Goal: Information Seeking & Learning: Compare options

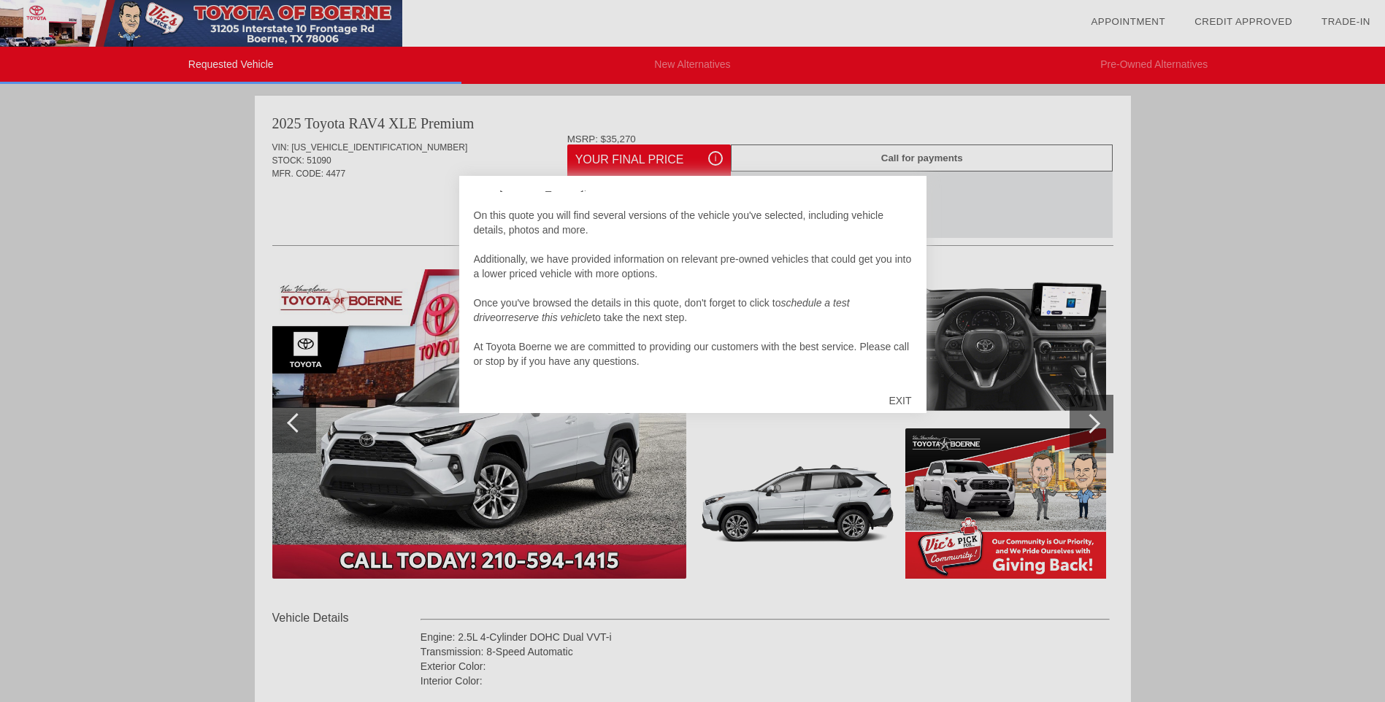
scroll to position [15, 0]
click at [902, 400] on div "EXIT" at bounding box center [900, 401] width 52 height 44
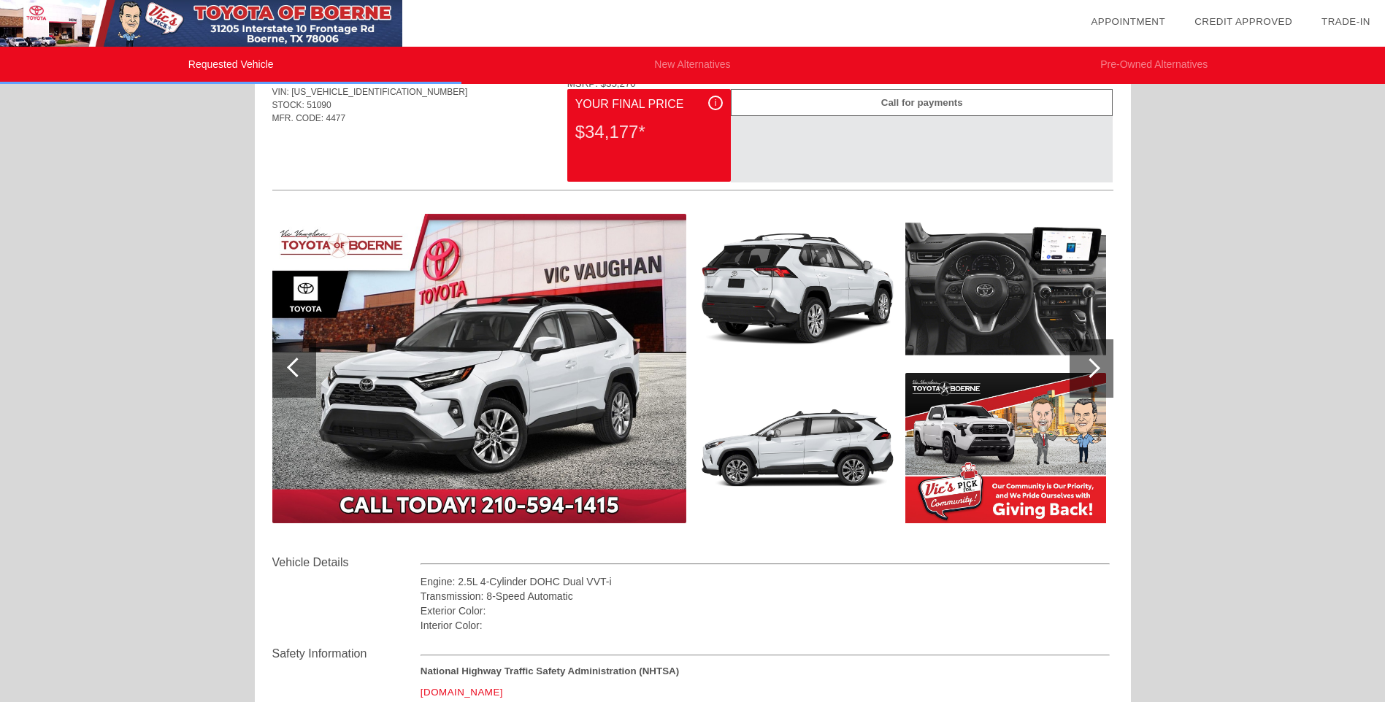
scroll to position [9, 0]
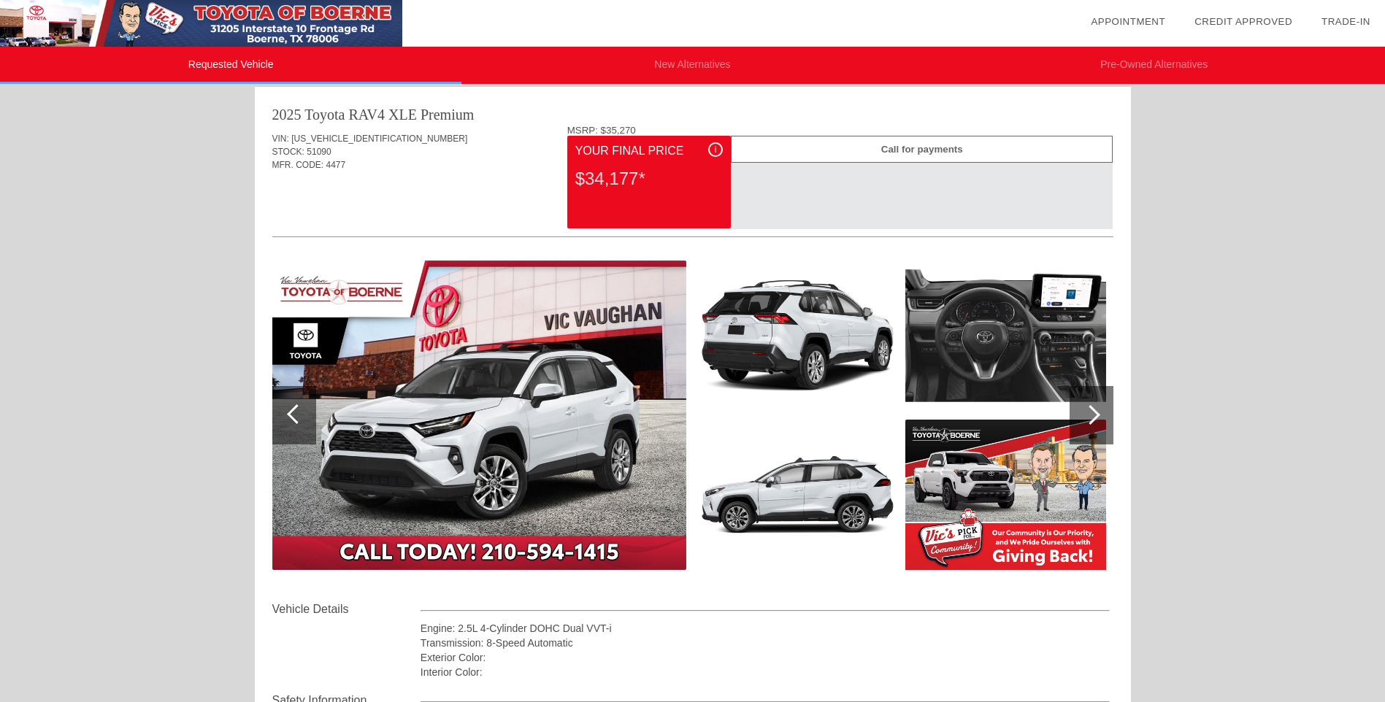
click at [937, 339] on img at bounding box center [1005, 336] width 201 height 150
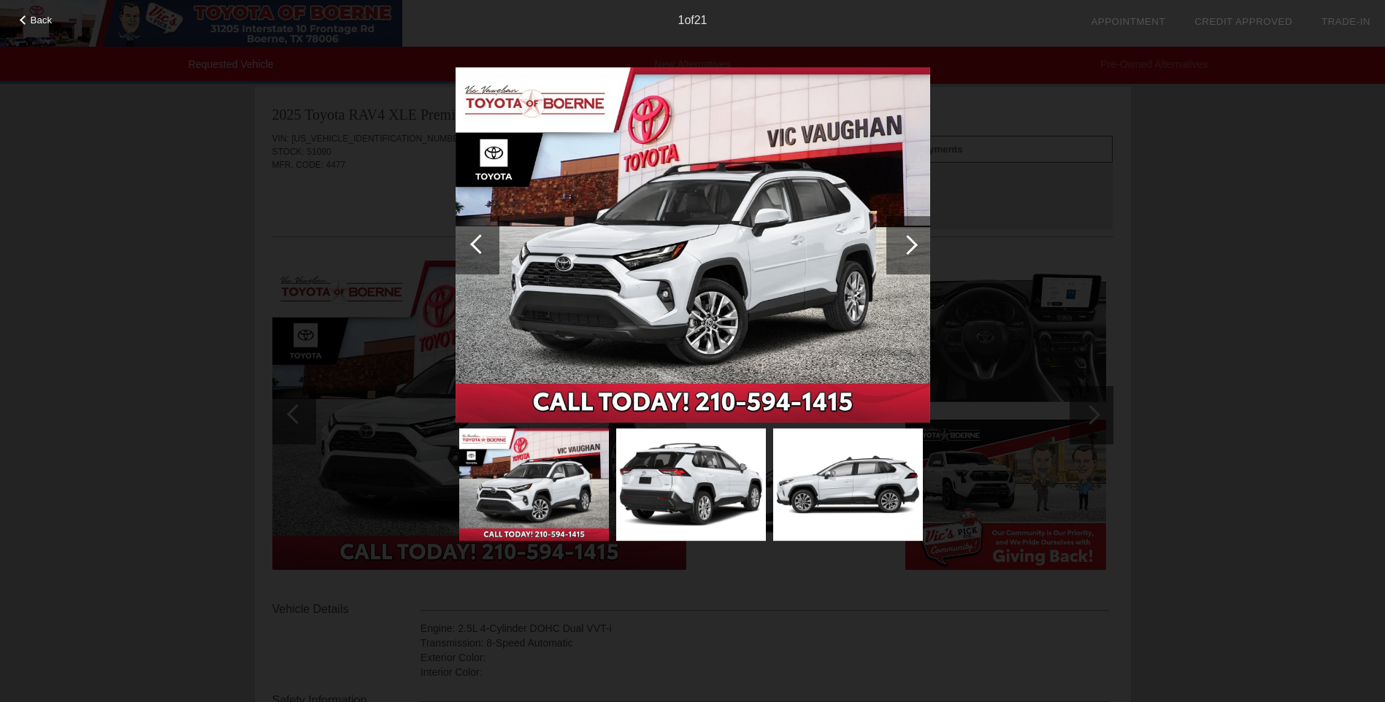
click at [1015, 318] on div "Back 1 of 21" at bounding box center [692, 351] width 1385 height 702
click at [909, 237] on div at bounding box center [908, 245] width 20 height 20
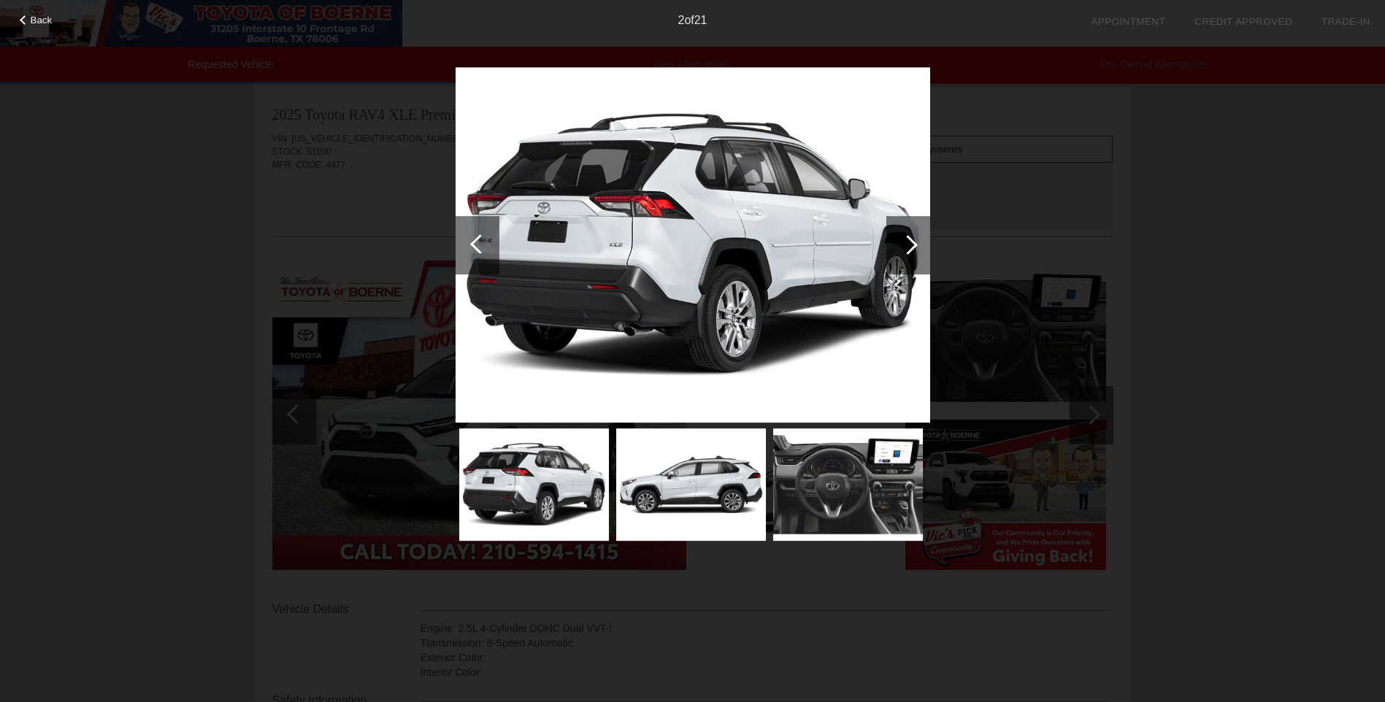
click at [909, 237] on div at bounding box center [908, 245] width 20 height 20
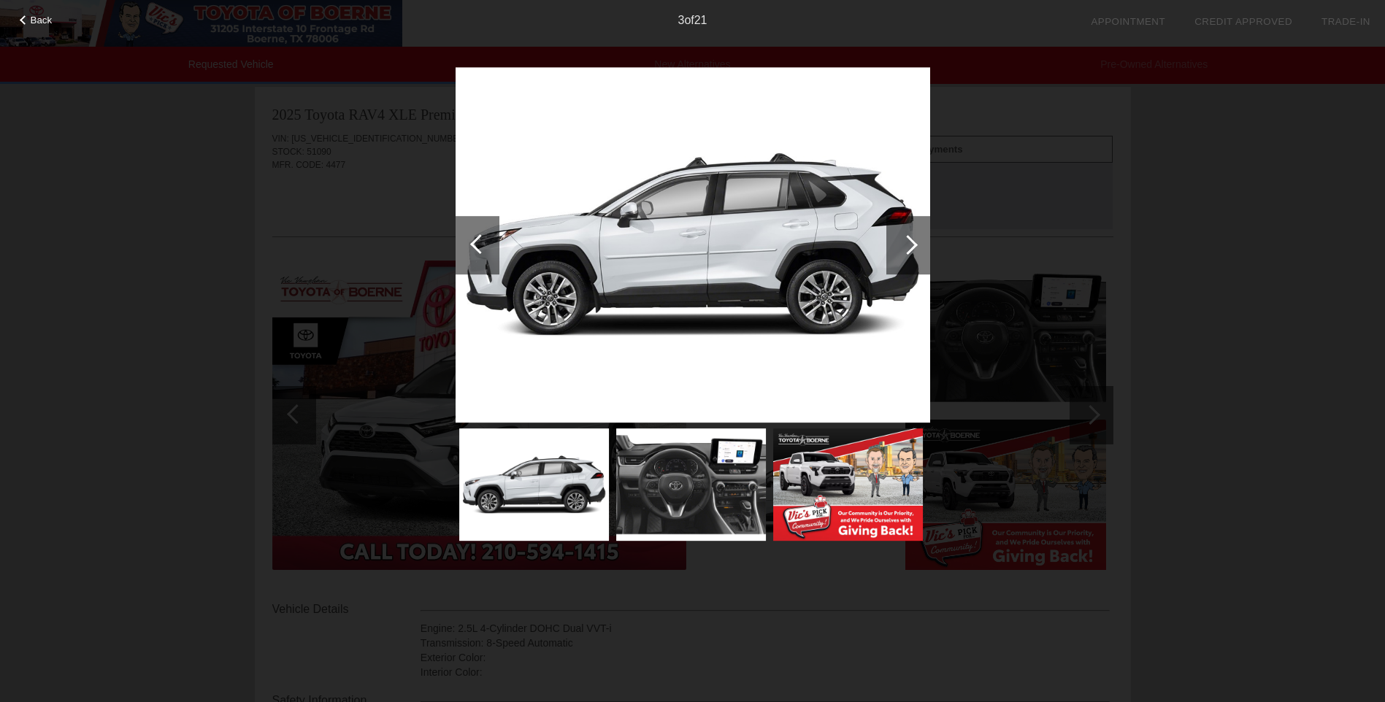
click at [909, 237] on div at bounding box center [908, 245] width 20 height 20
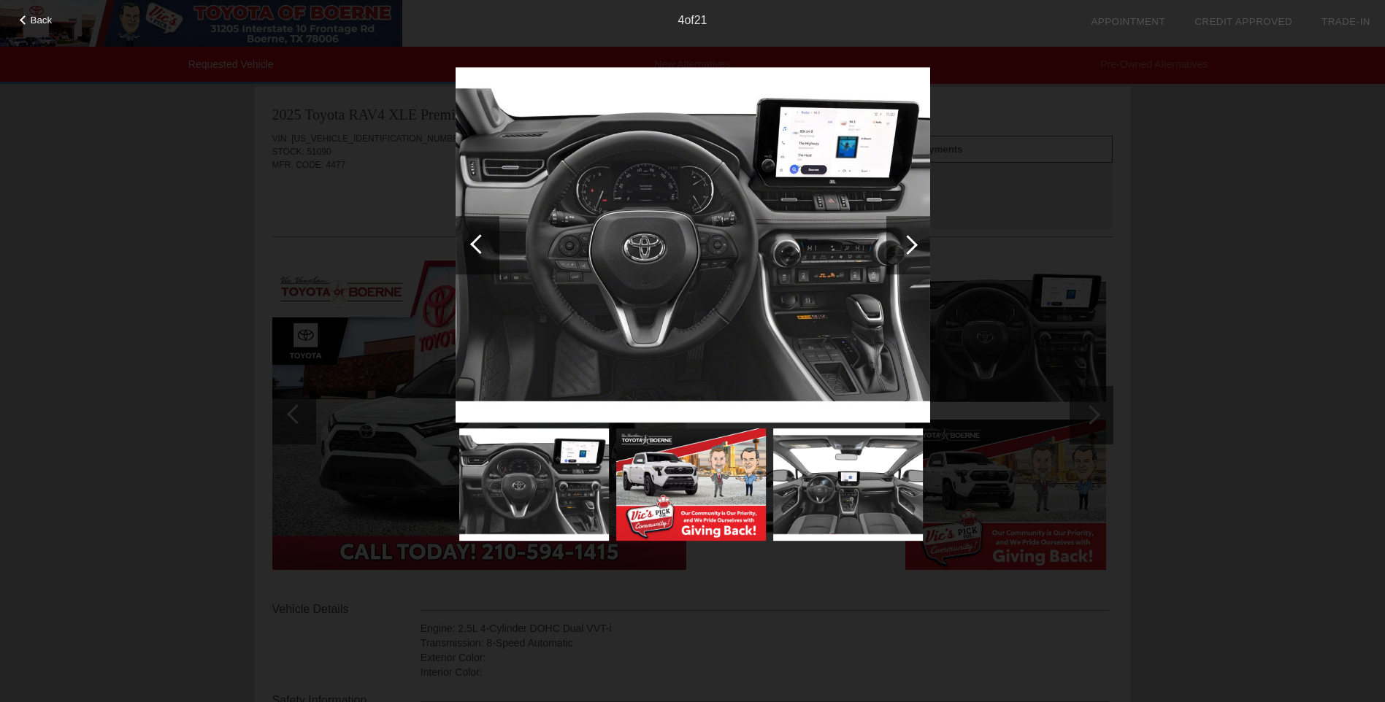
click at [909, 237] on div at bounding box center [908, 245] width 20 height 20
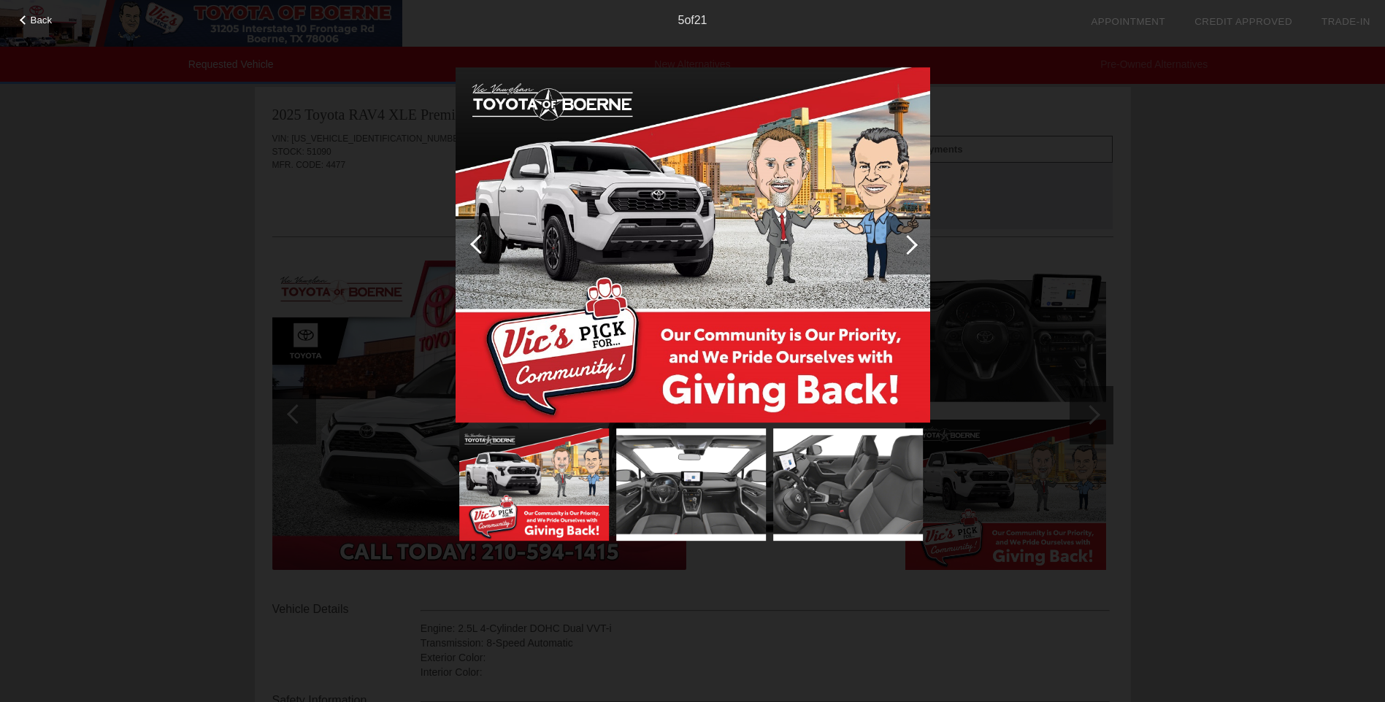
click at [909, 237] on div at bounding box center [908, 245] width 20 height 20
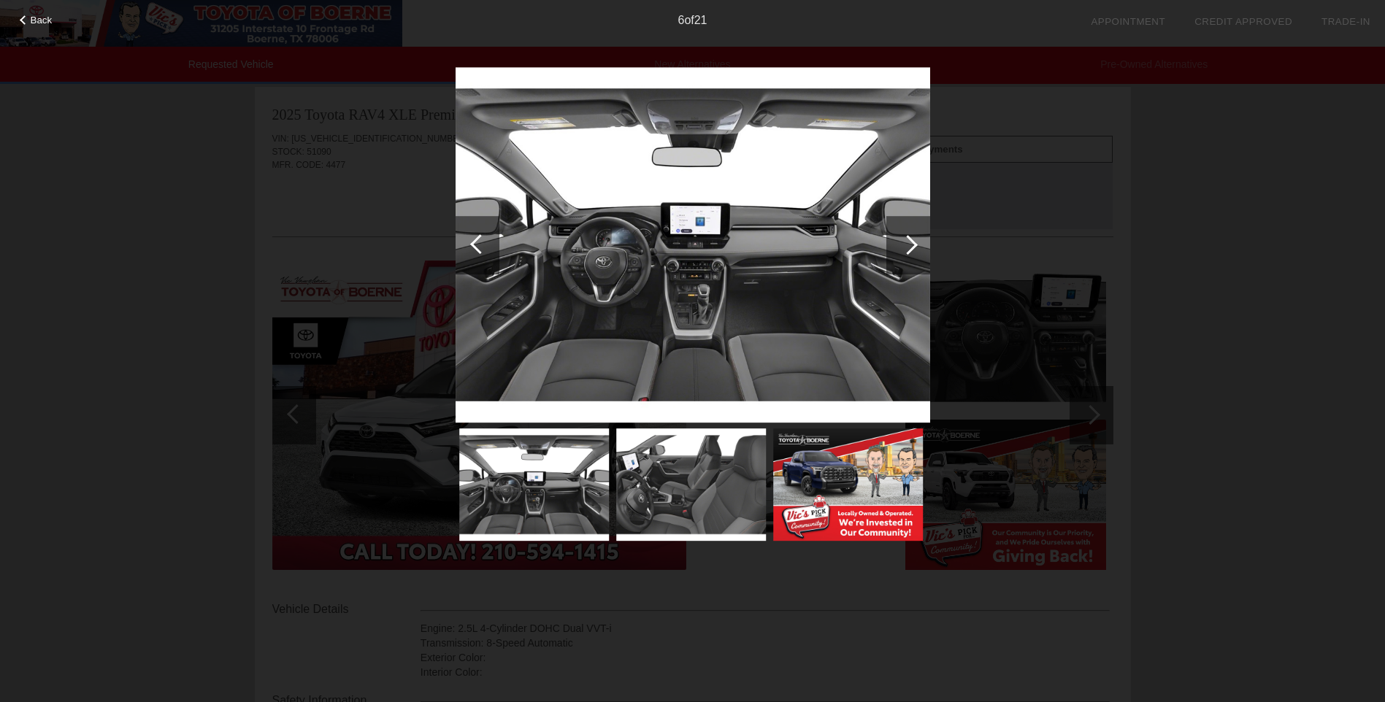
click at [909, 237] on div at bounding box center [908, 245] width 20 height 20
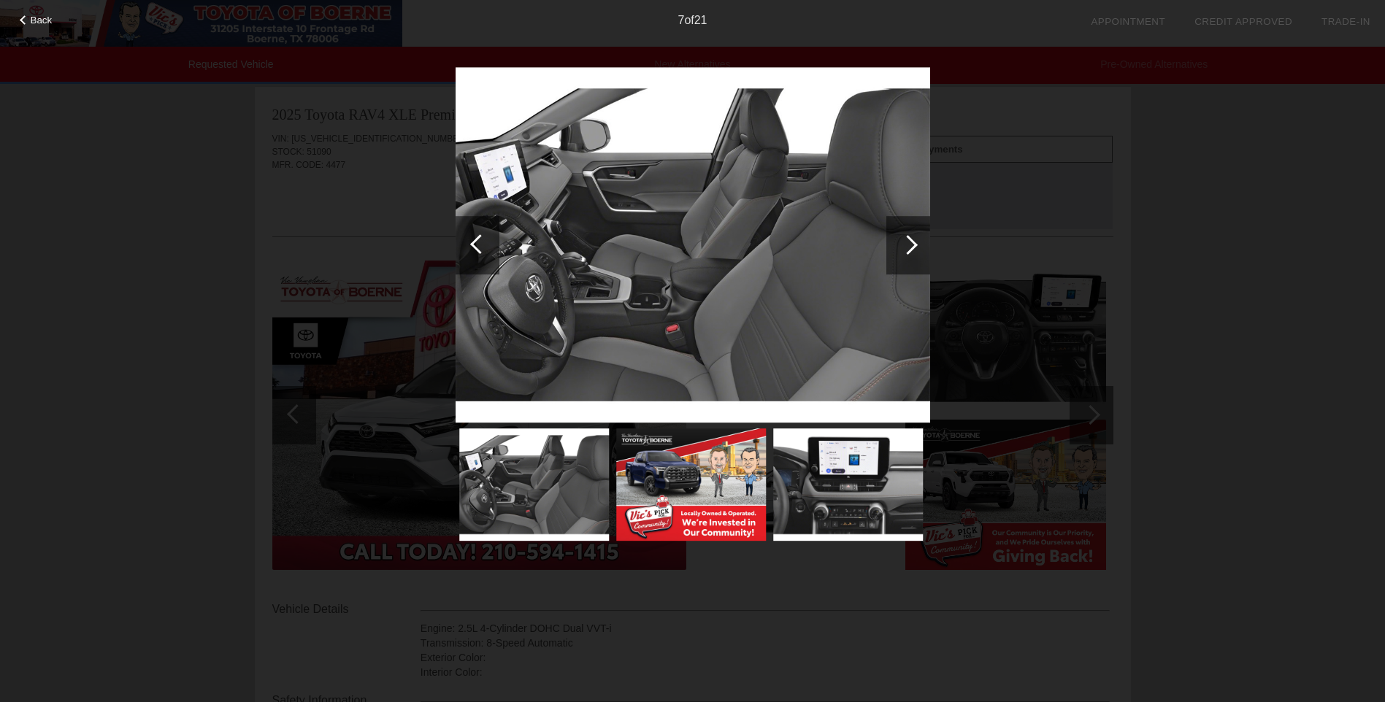
click at [909, 237] on div at bounding box center [908, 245] width 20 height 20
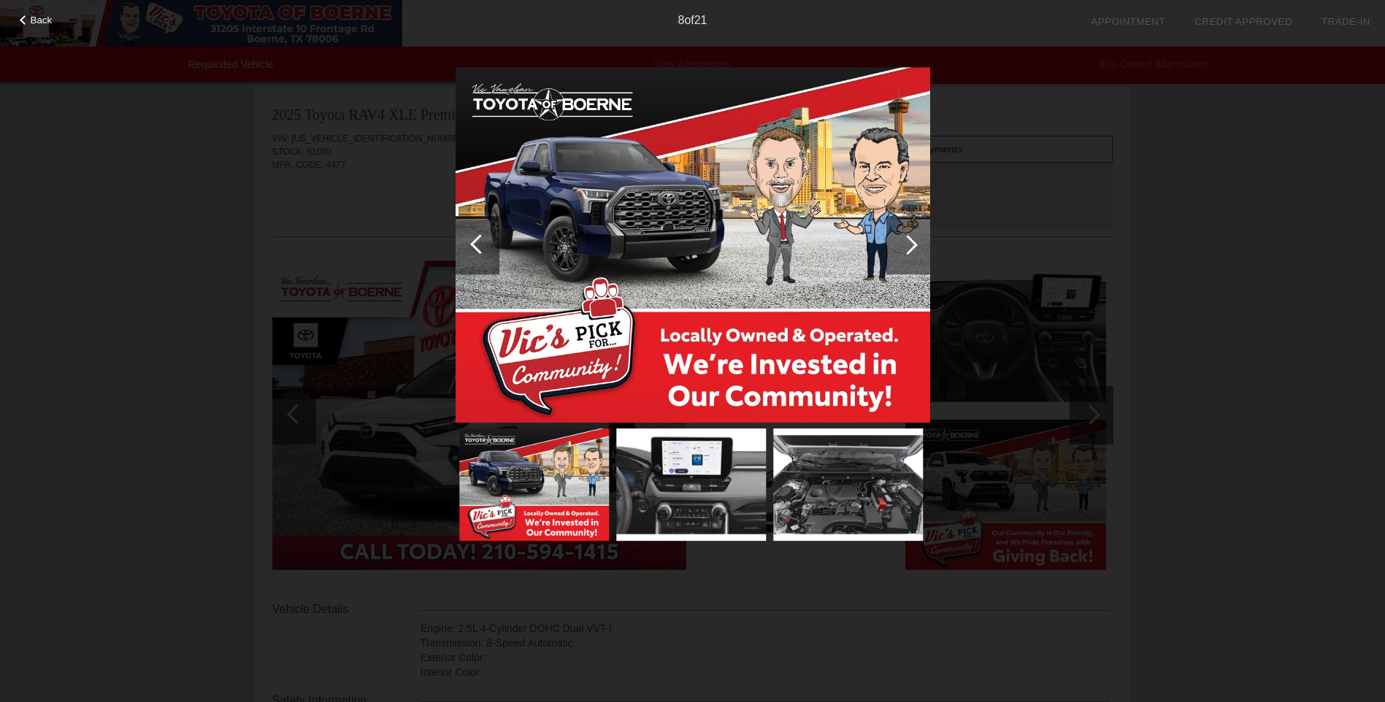
click at [909, 237] on div at bounding box center [908, 245] width 20 height 20
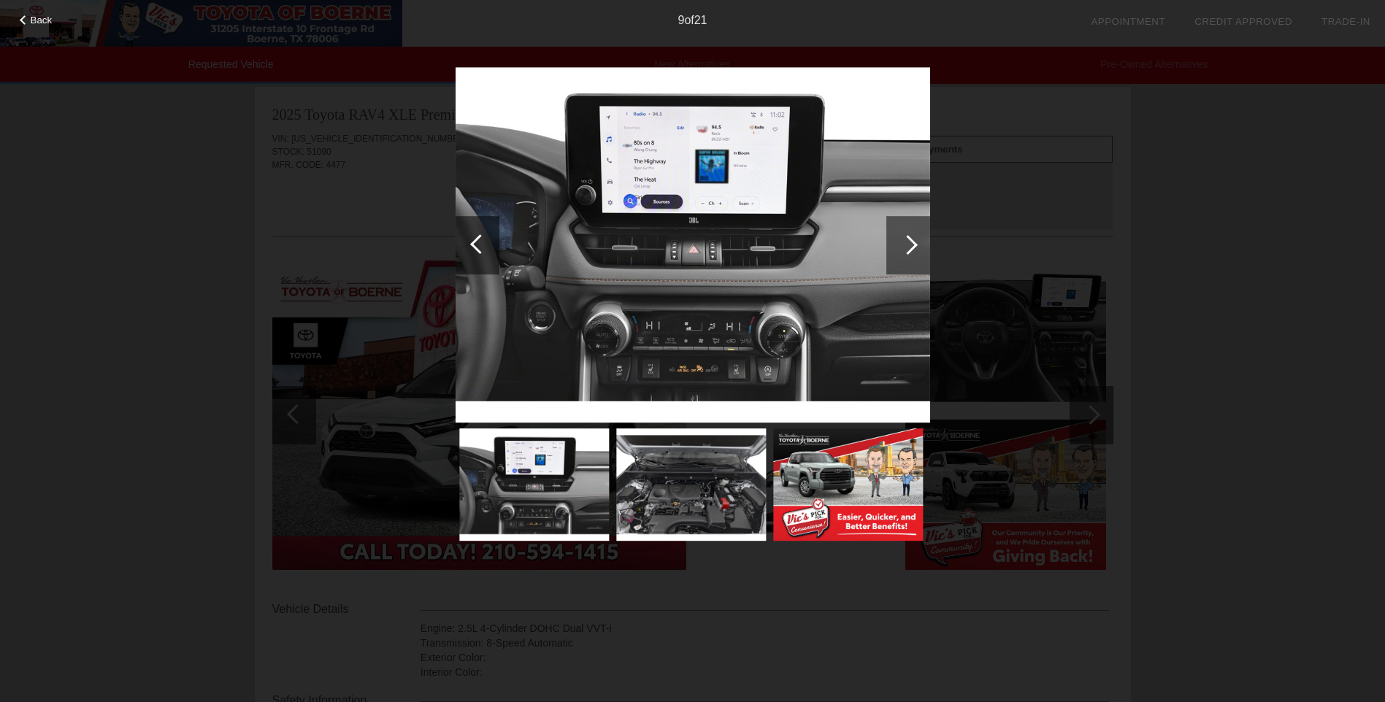
click at [909, 237] on div at bounding box center [908, 245] width 20 height 20
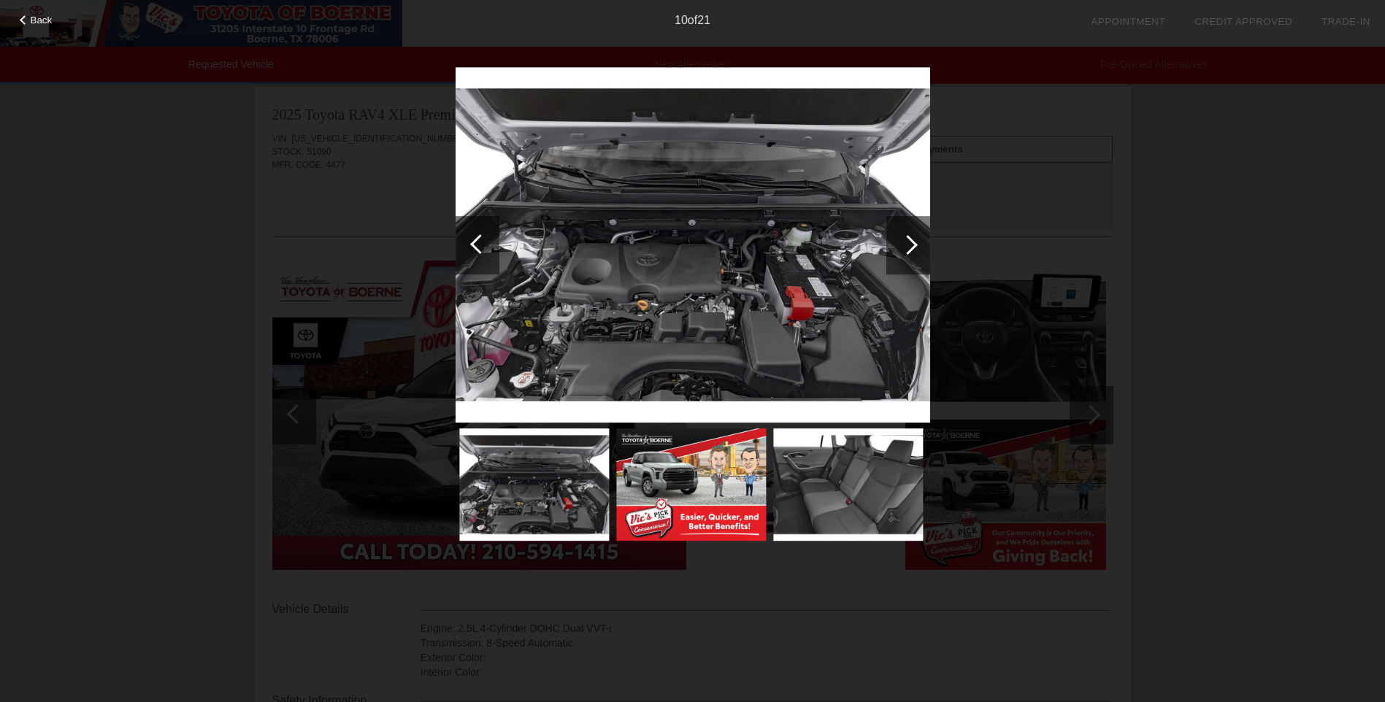
click at [909, 237] on div at bounding box center [908, 245] width 20 height 20
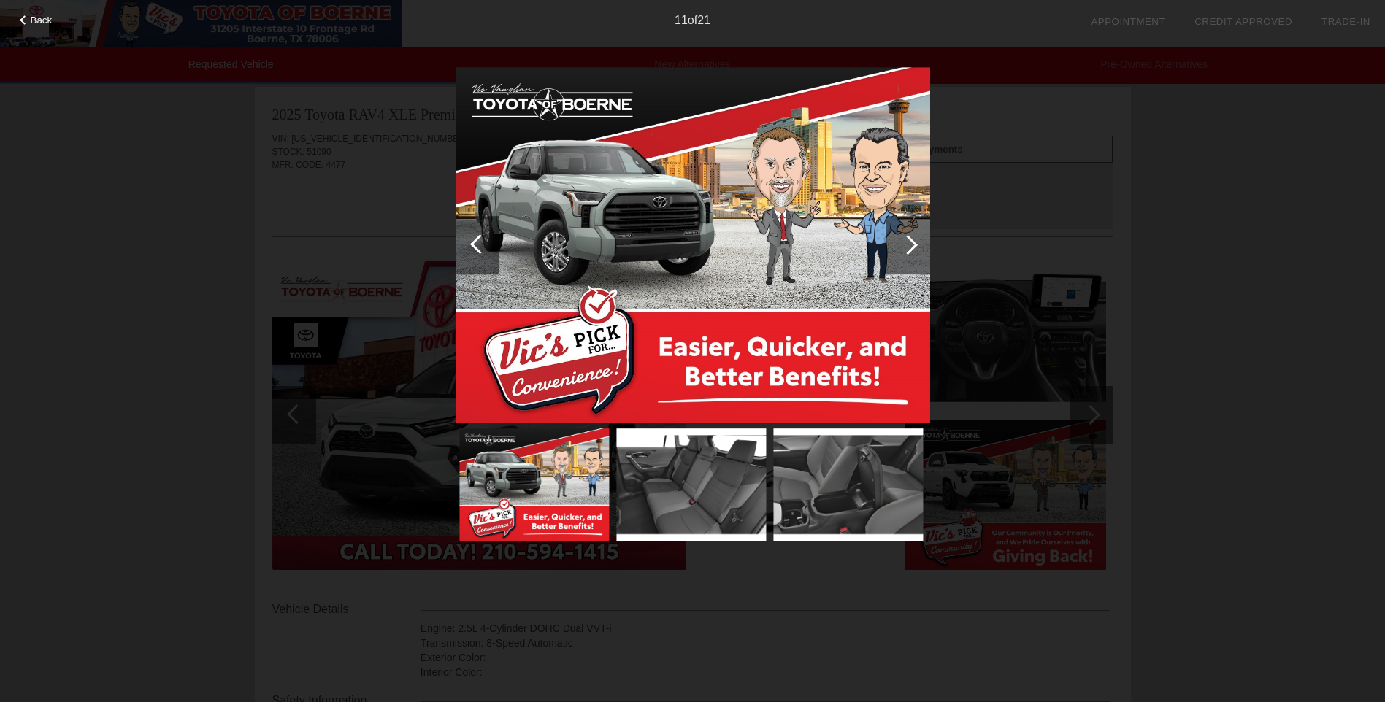
click at [909, 237] on div at bounding box center [908, 245] width 20 height 20
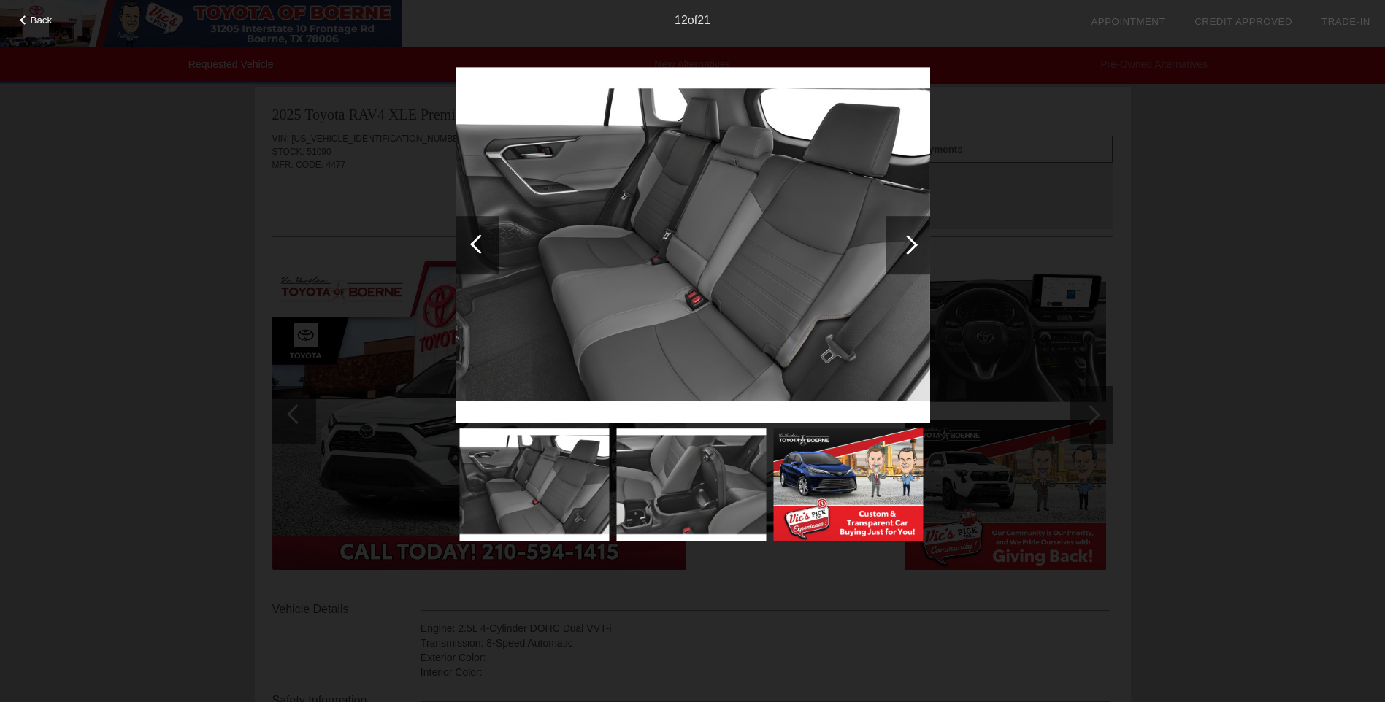
click at [909, 237] on div at bounding box center [908, 245] width 20 height 20
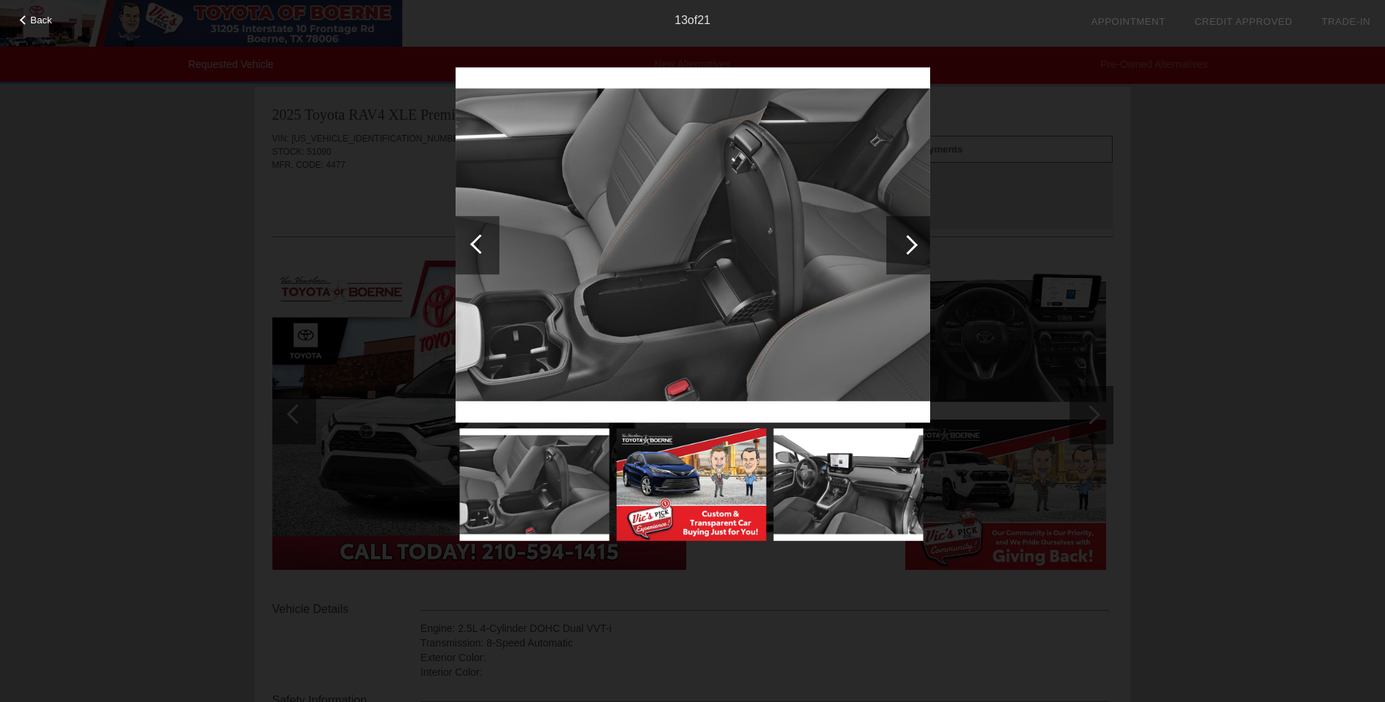
click at [909, 237] on div at bounding box center [908, 245] width 20 height 20
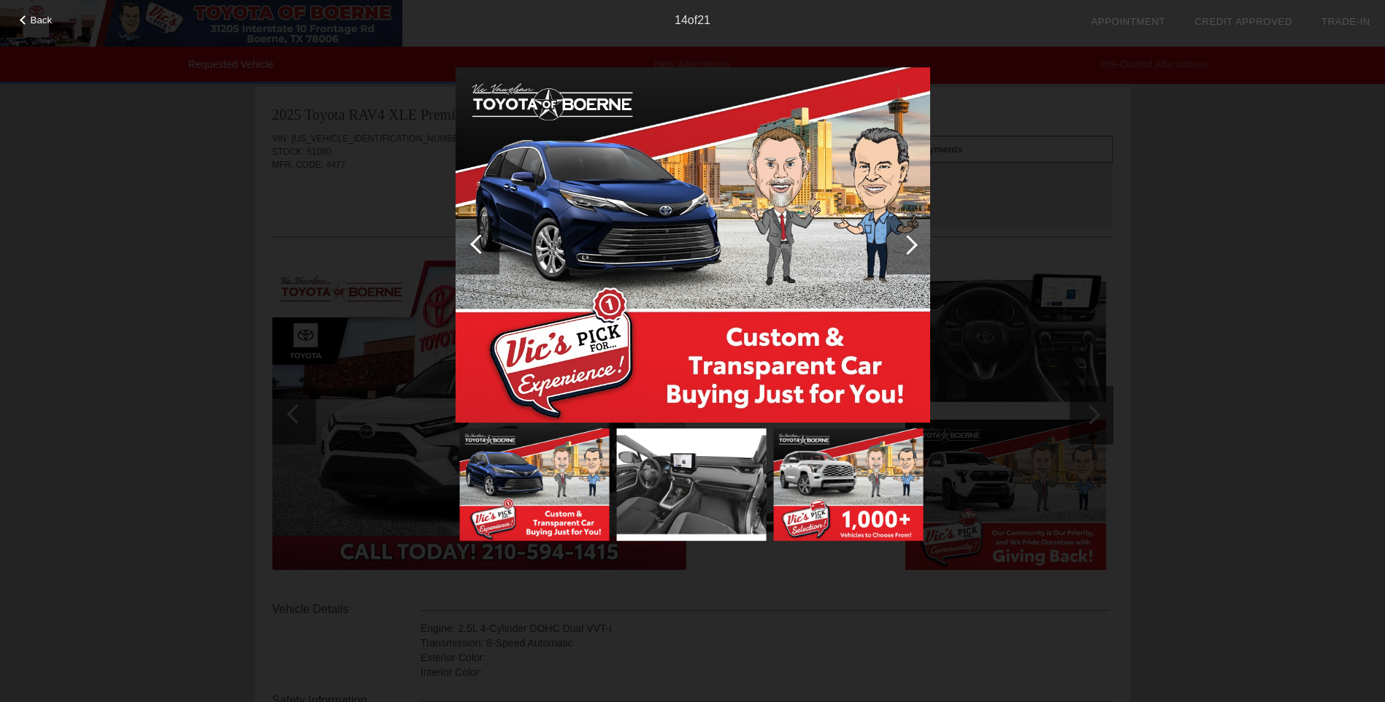
click at [909, 237] on div at bounding box center [908, 245] width 20 height 20
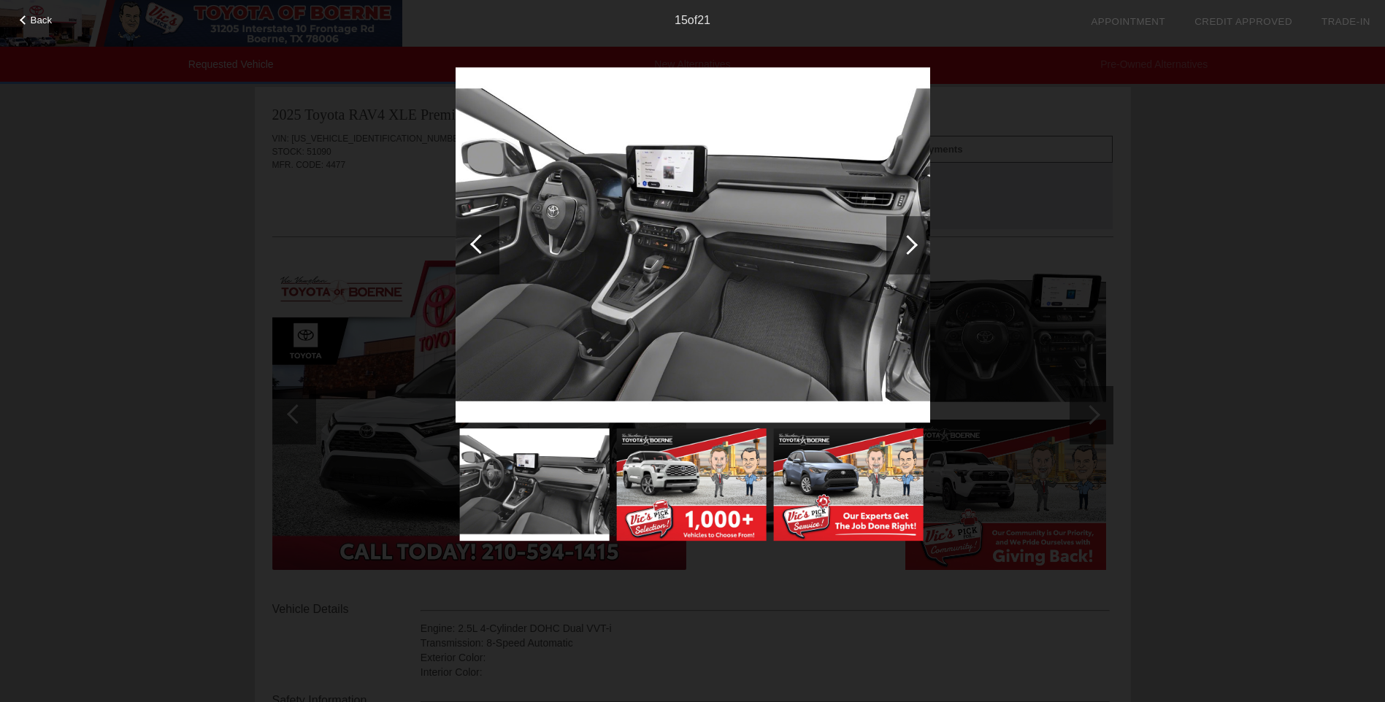
click at [909, 237] on div at bounding box center [908, 245] width 20 height 20
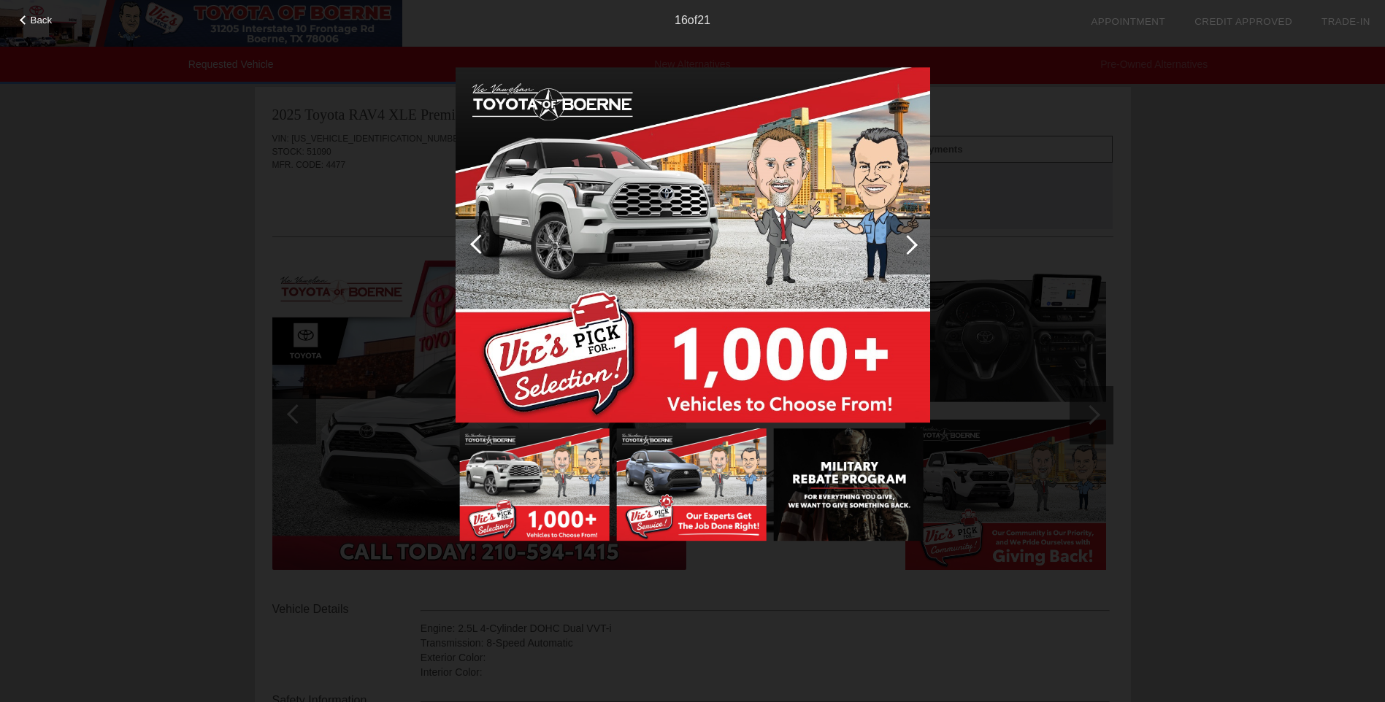
click at [909, 237] on div at bounding box center [908, 245] width 20 height 20
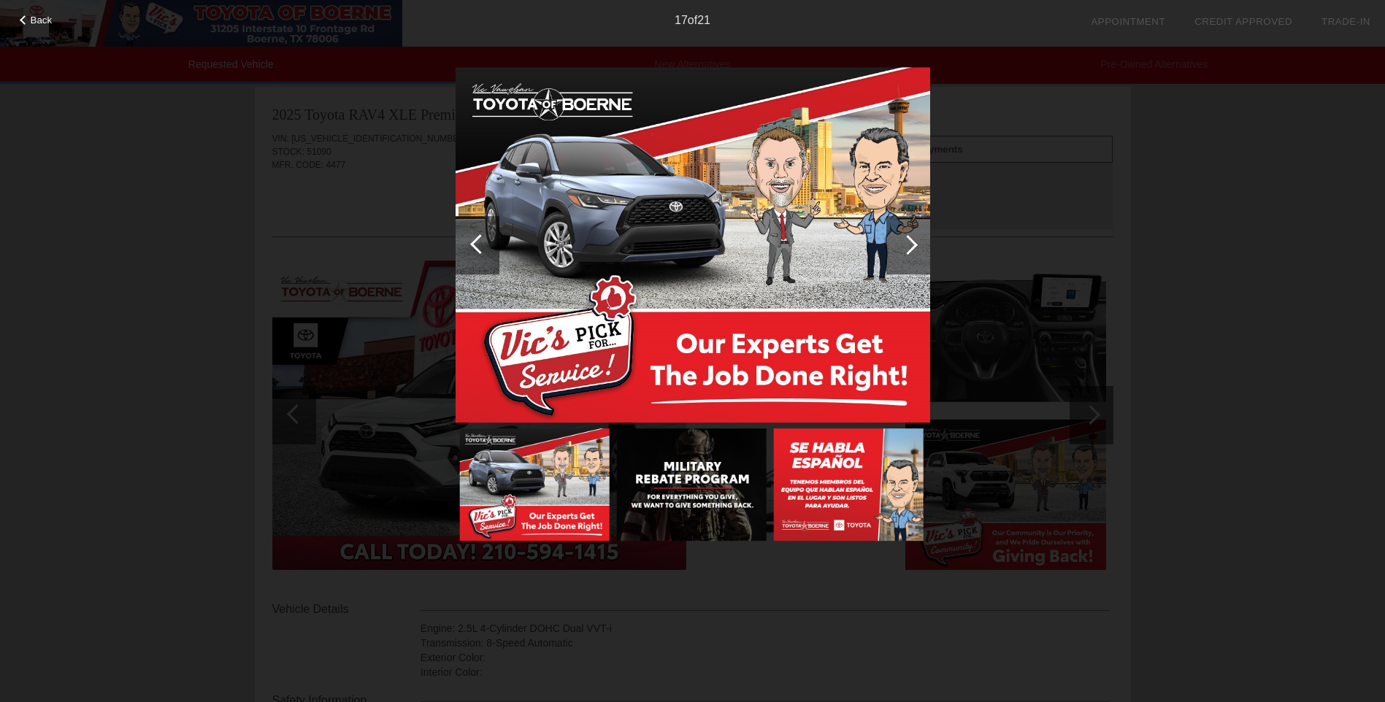
click at [909, 237] on div at bounding box center [908, 245] width 20 height 20
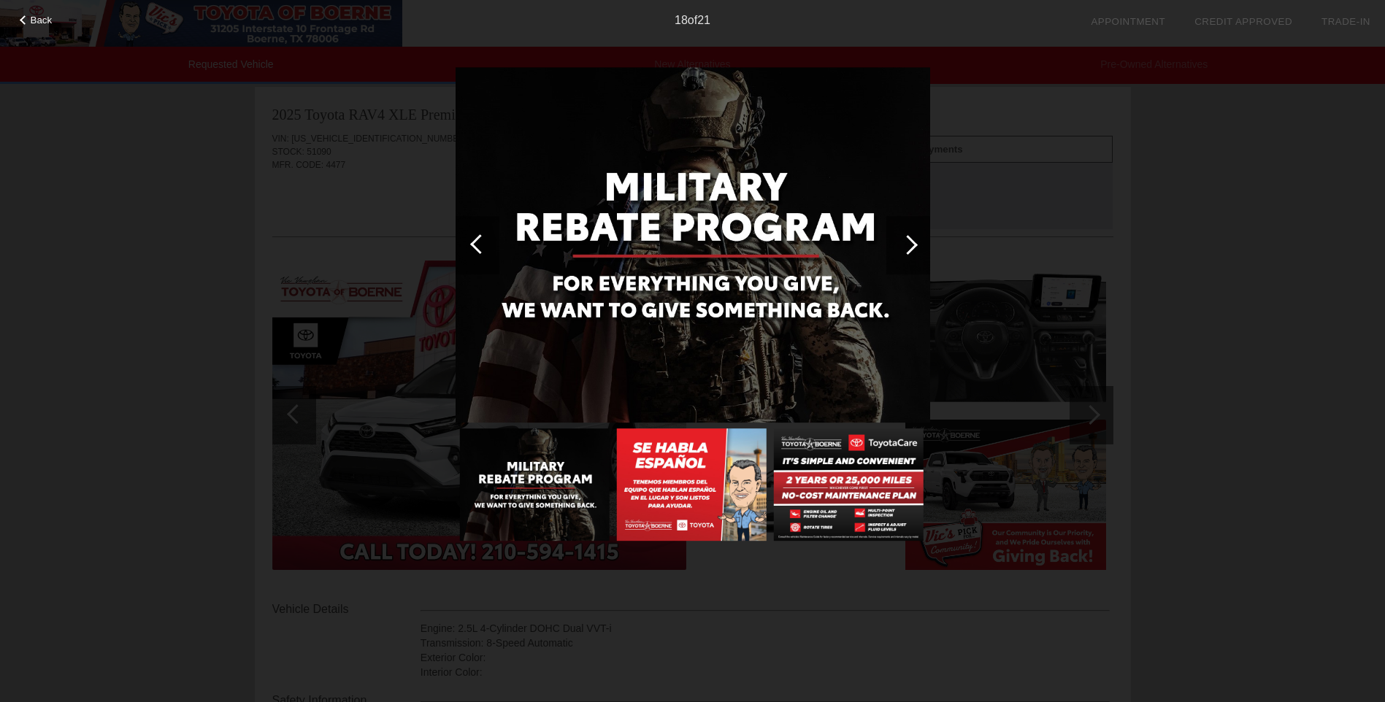
click at [909, 237] on div at bounding box center [908, 245] width 20 height 20
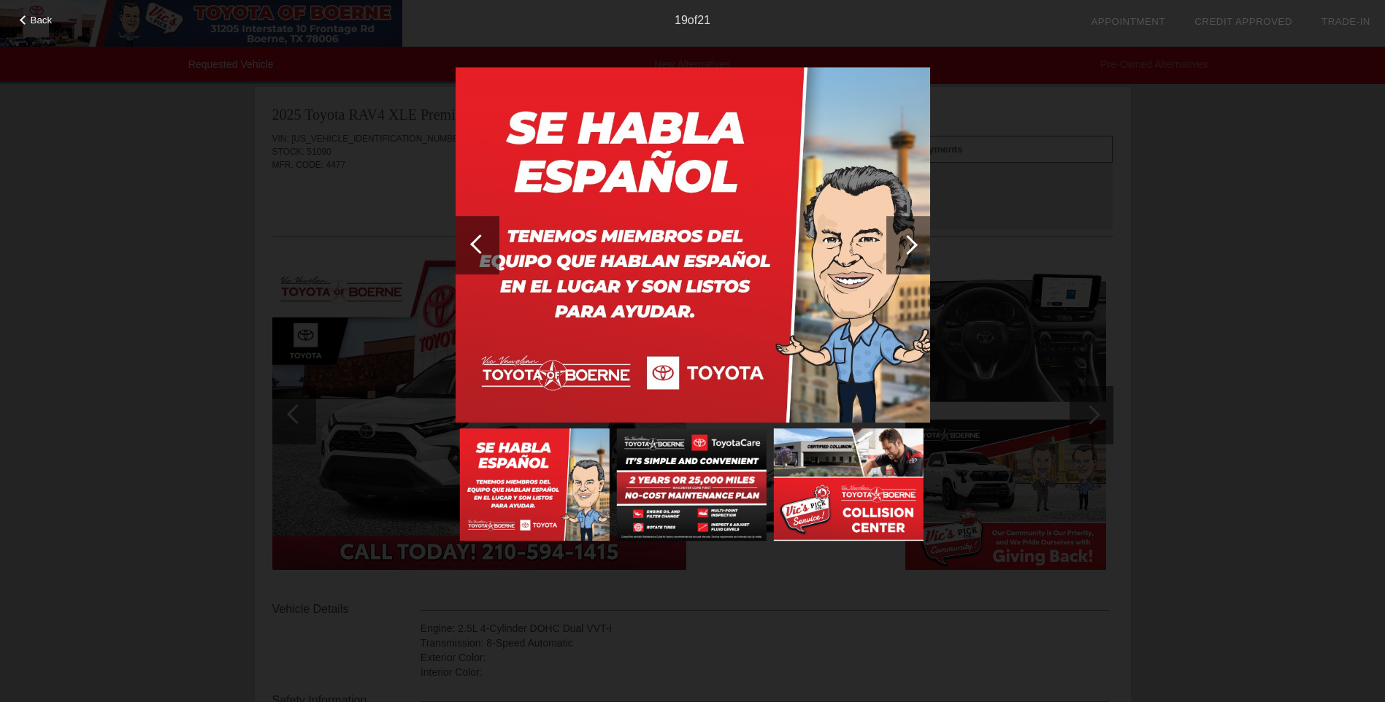
click at [909, 237] on div at bounding box center [908, 245] width 20 height 20
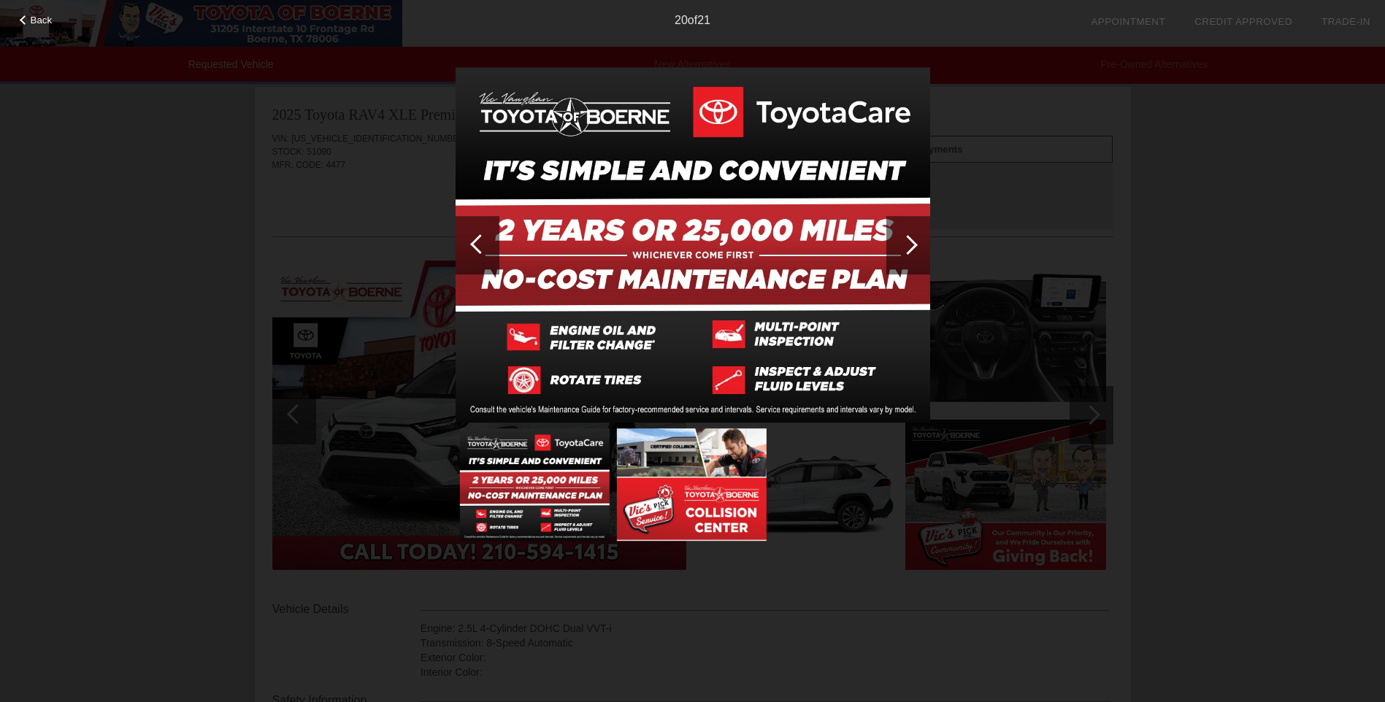
click at [909, 237] on div at bounding box center [908, 245] width 20 height 20
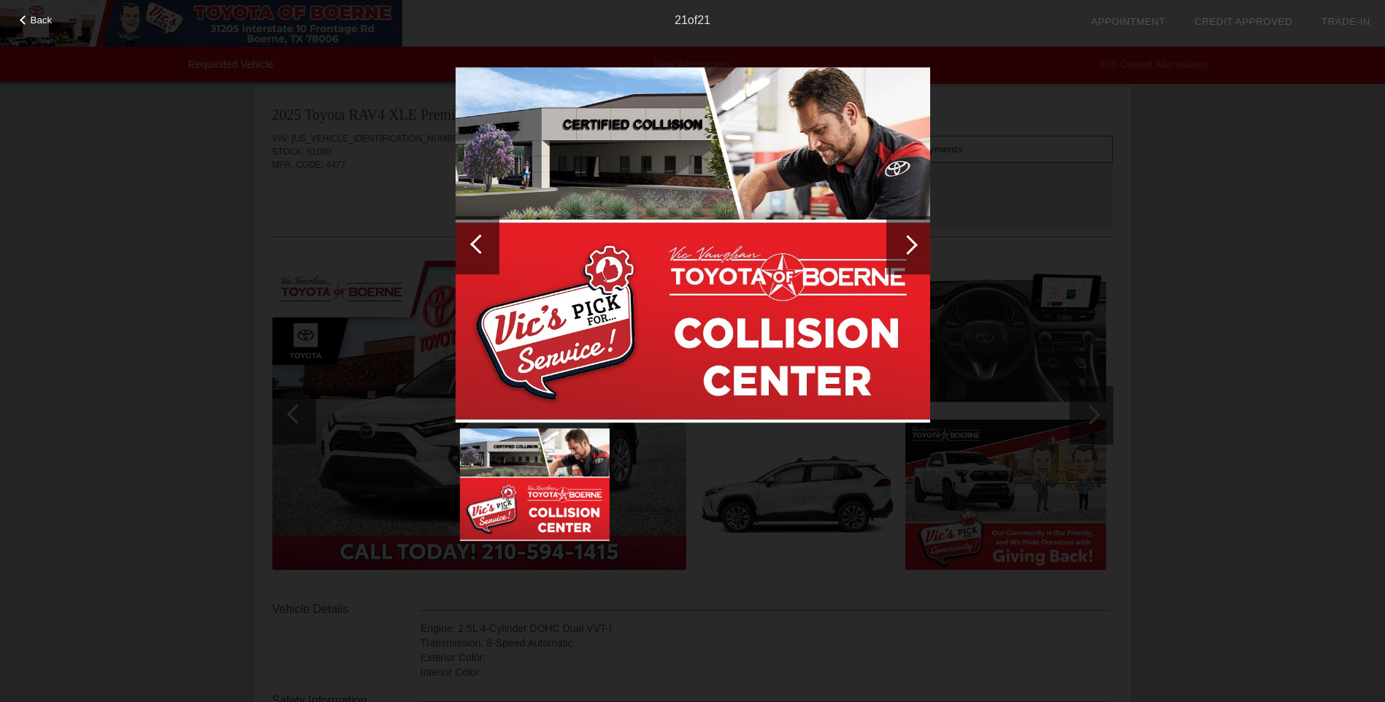
click at [909, 237] on div at bounding box center [908, 245] width 20 height 20
click at [49, 25] on span "Back" at bounding box center [42, 20] width 22 height 11
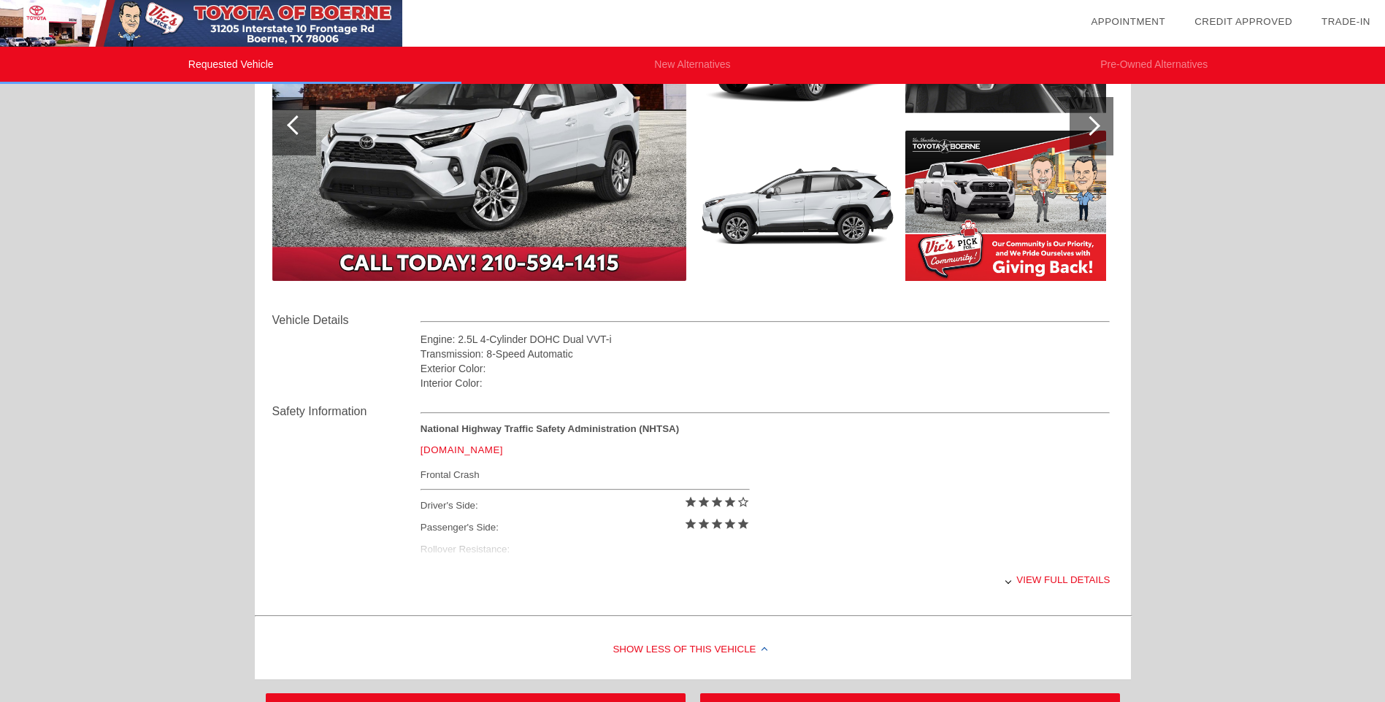
scroll to position [301, 0]
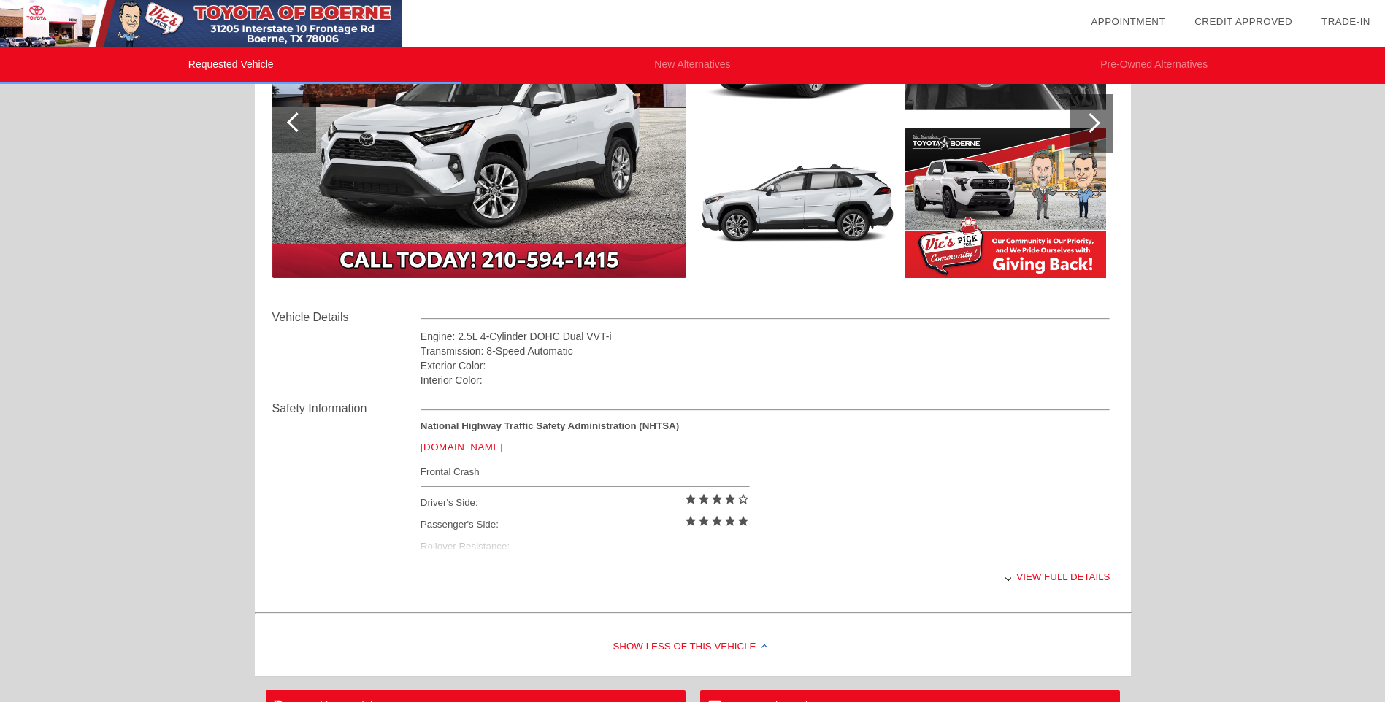
click at [1086, 575] on div "View full details" at bounding box center [765, 577] width 690 height 36
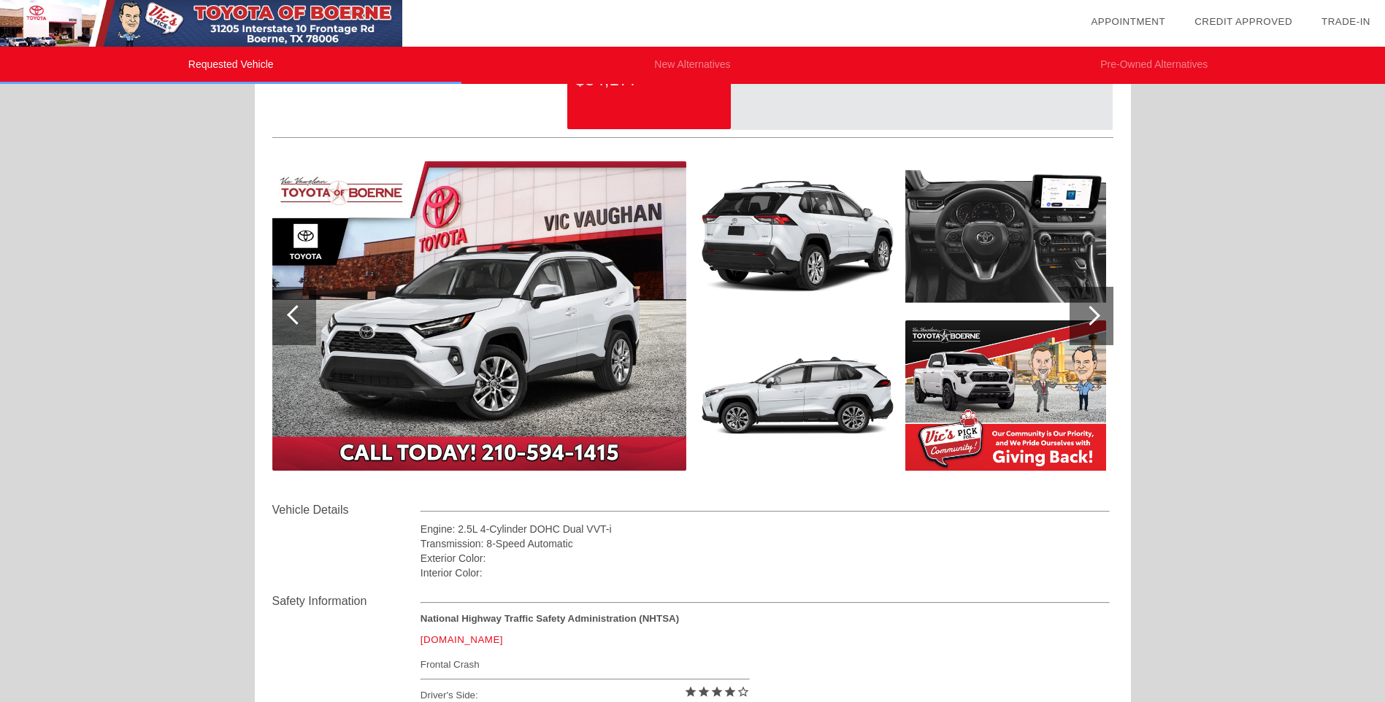
scroll to position [0, 0]
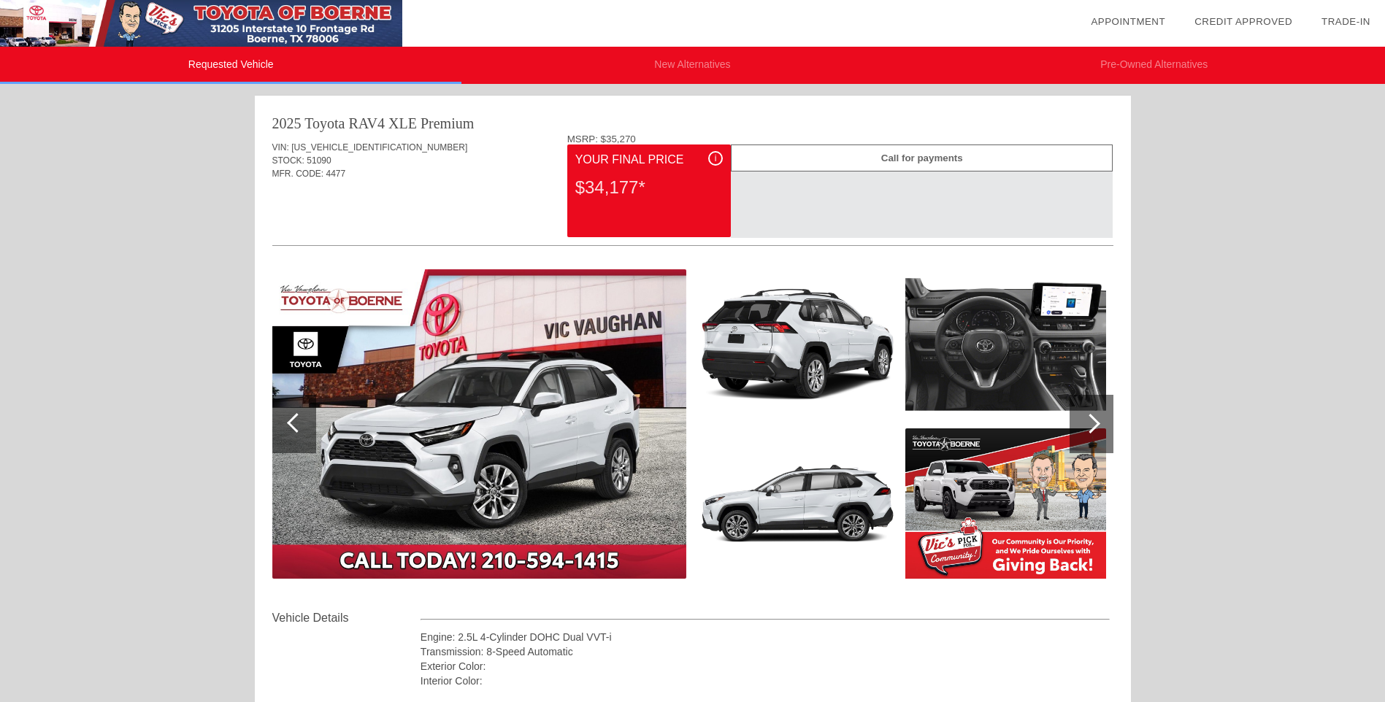
click at [679, 66] on li "New Alternatives" at bounding box center [691, 65] width 461 height 37
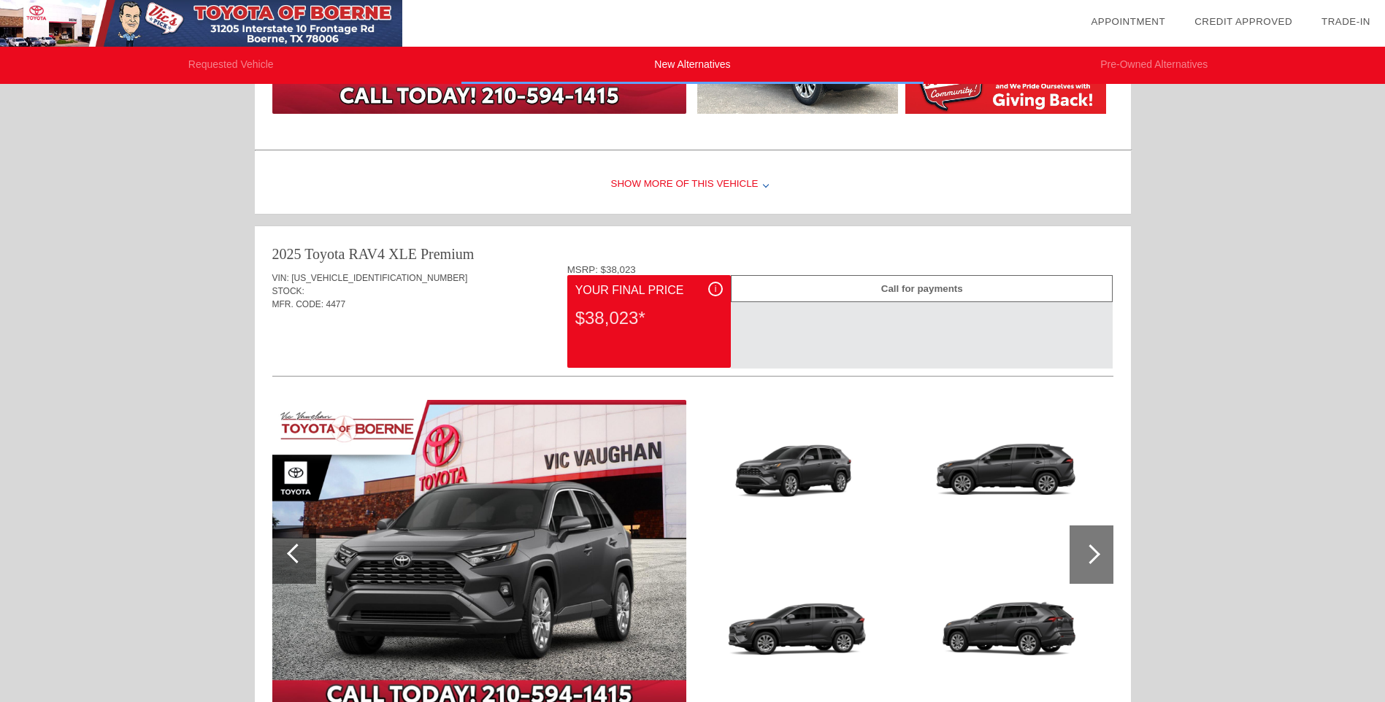
scroll to position [462, 0]
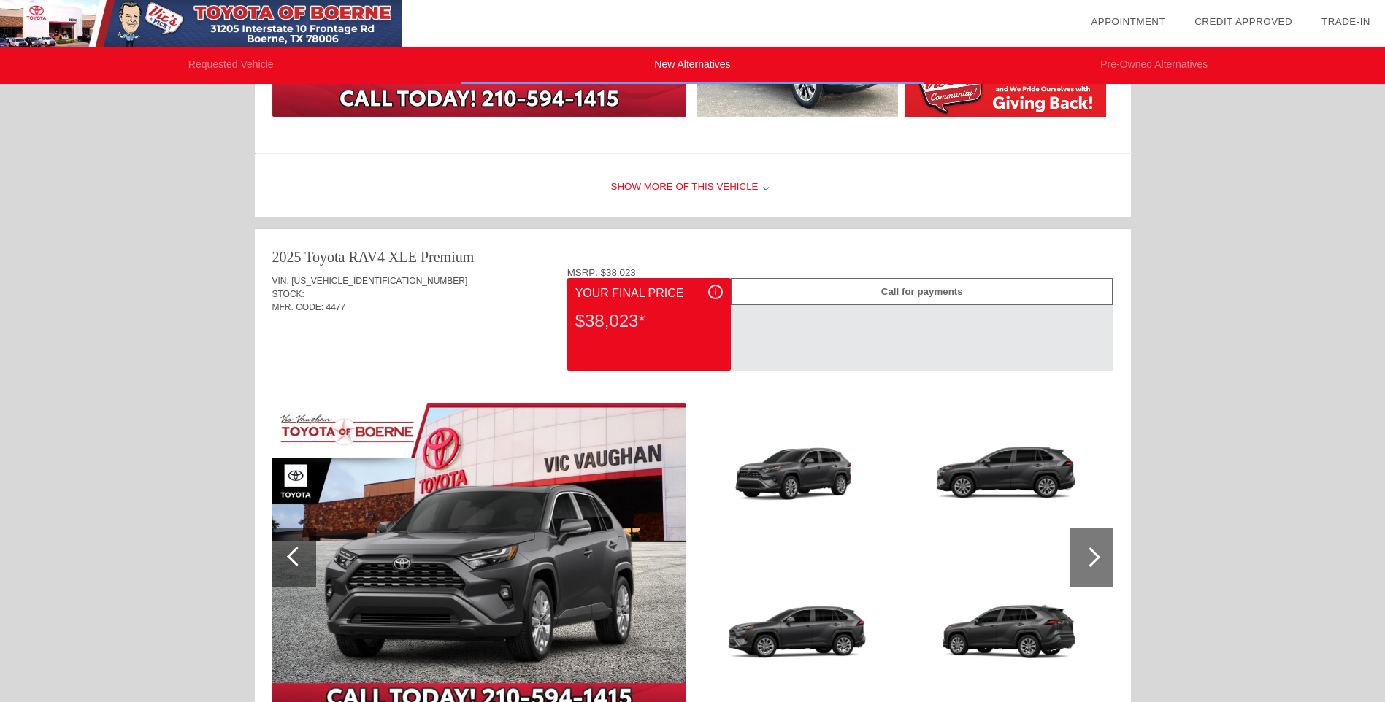
click at [1180, 69] on li "Pre-Owned Alternatives" at bounding box center [1153, 65] width 461 height 37
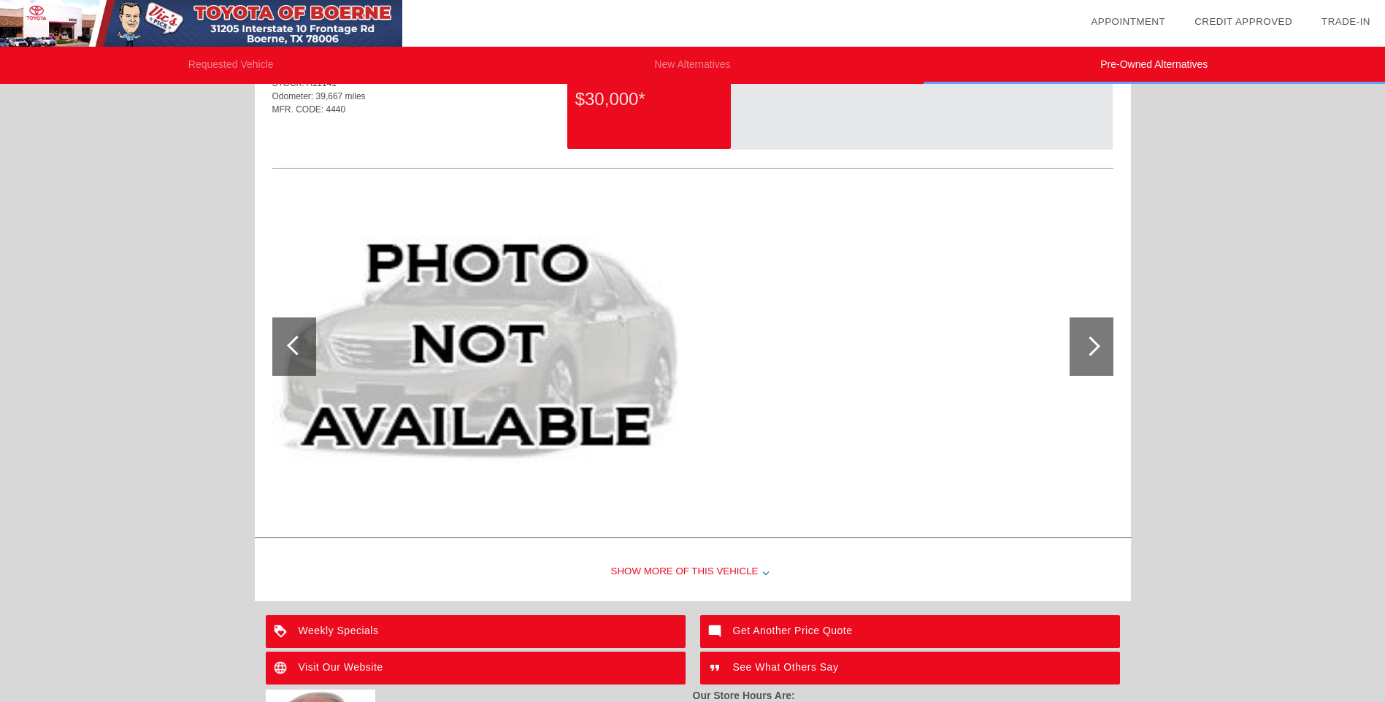
scroll to position [2235, 0]
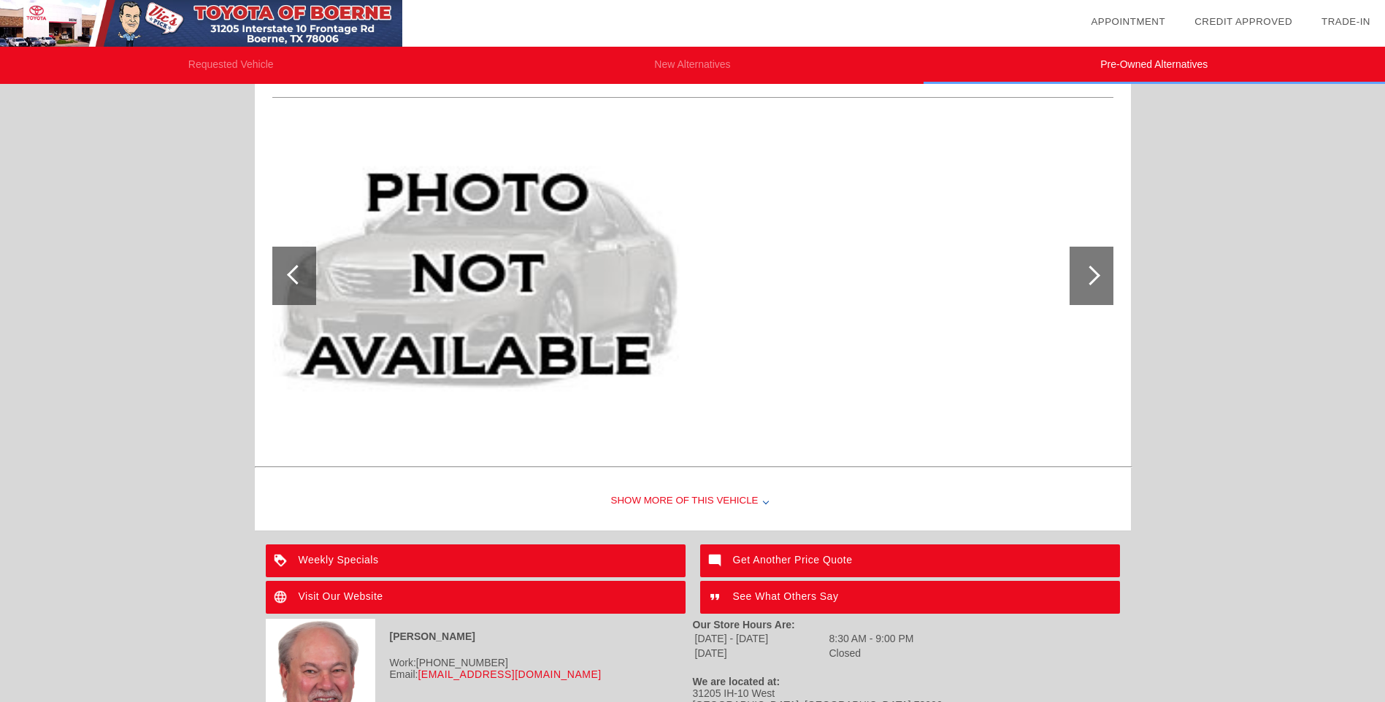
click at [1103, 274] on div at bounding box center [1091, 276] width 44 height 58
click at [201, 23] on img at bounding box center [201, 23] width 402 height 47
